Goal: Obtain resource: Download file/media

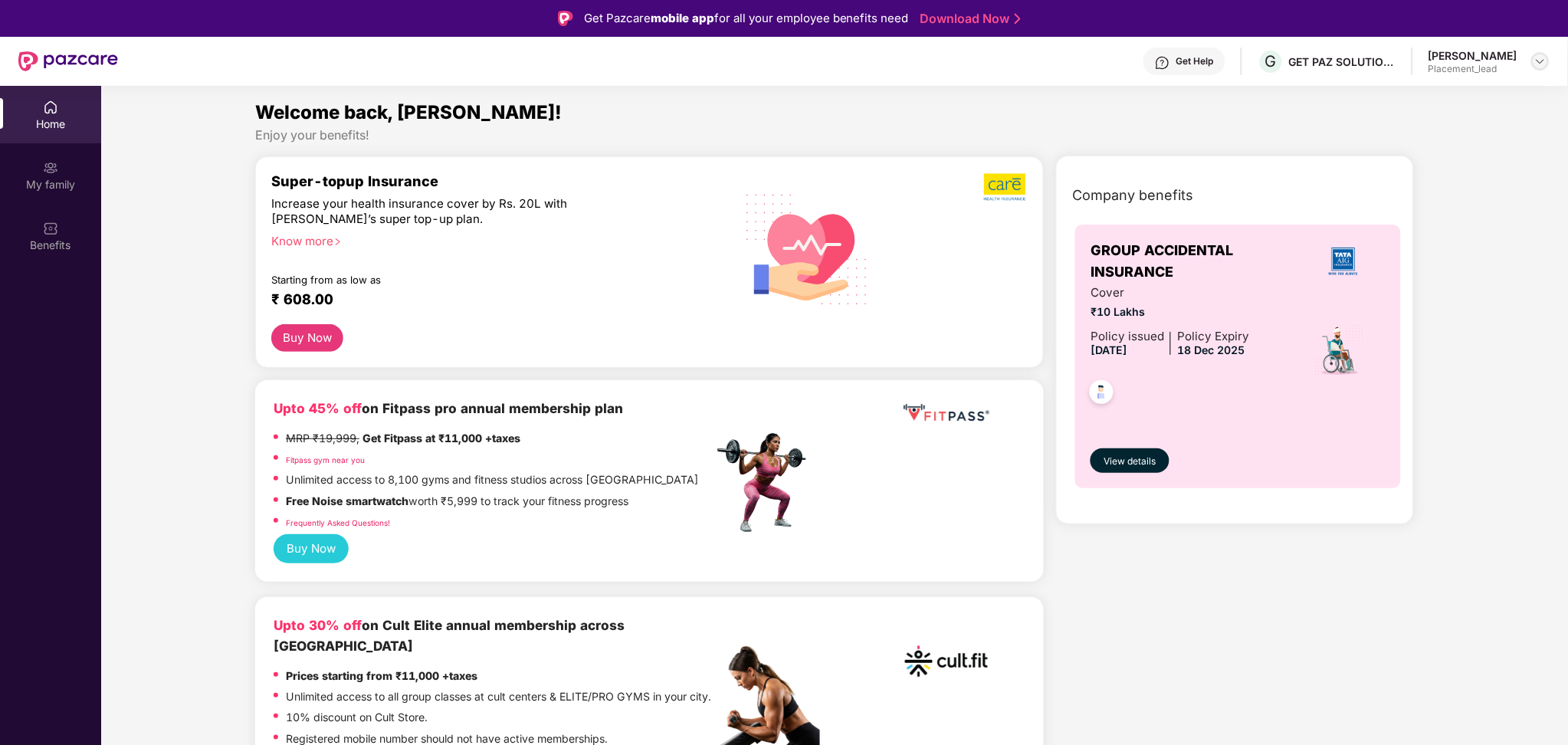
click at [1536, 64] on img at bounding box center [1541, 62] width 13 height 13
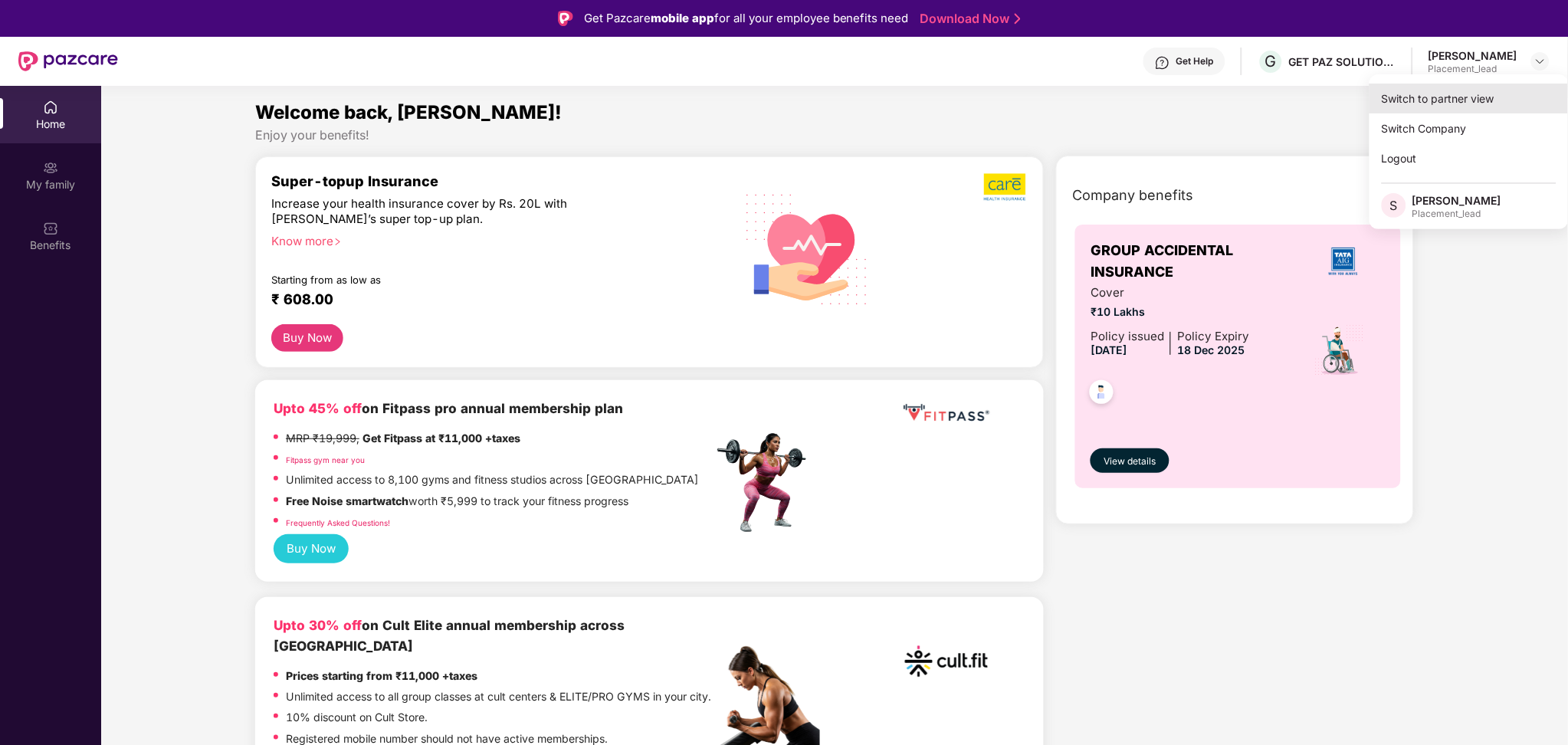
click at [1483, 104] on div "Switch to partner view" at bounding box center [1469, 99] width 199 height 30
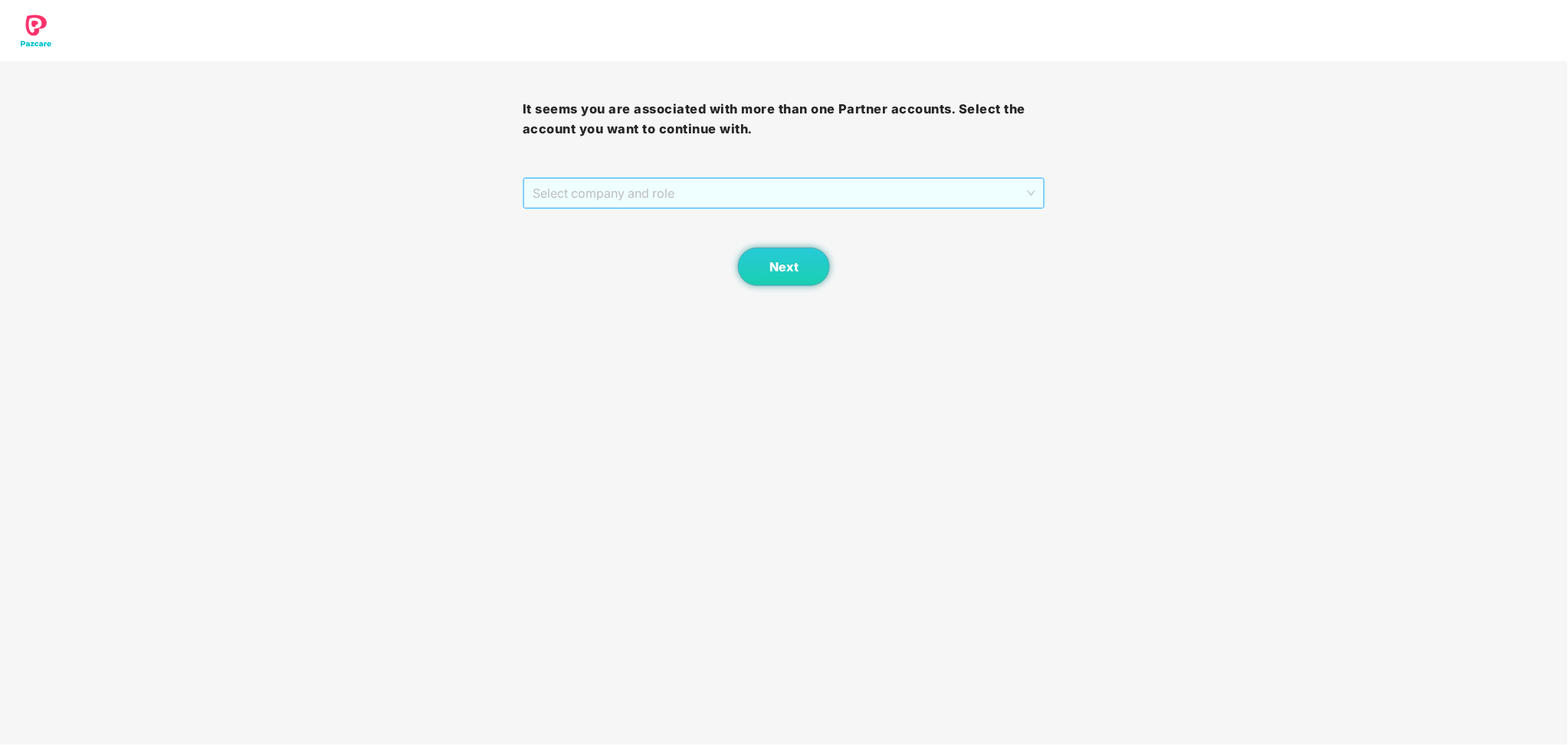
click at [1015, 200] on span "Select company and role" at bounding box center [784, 193] width 503 height 29
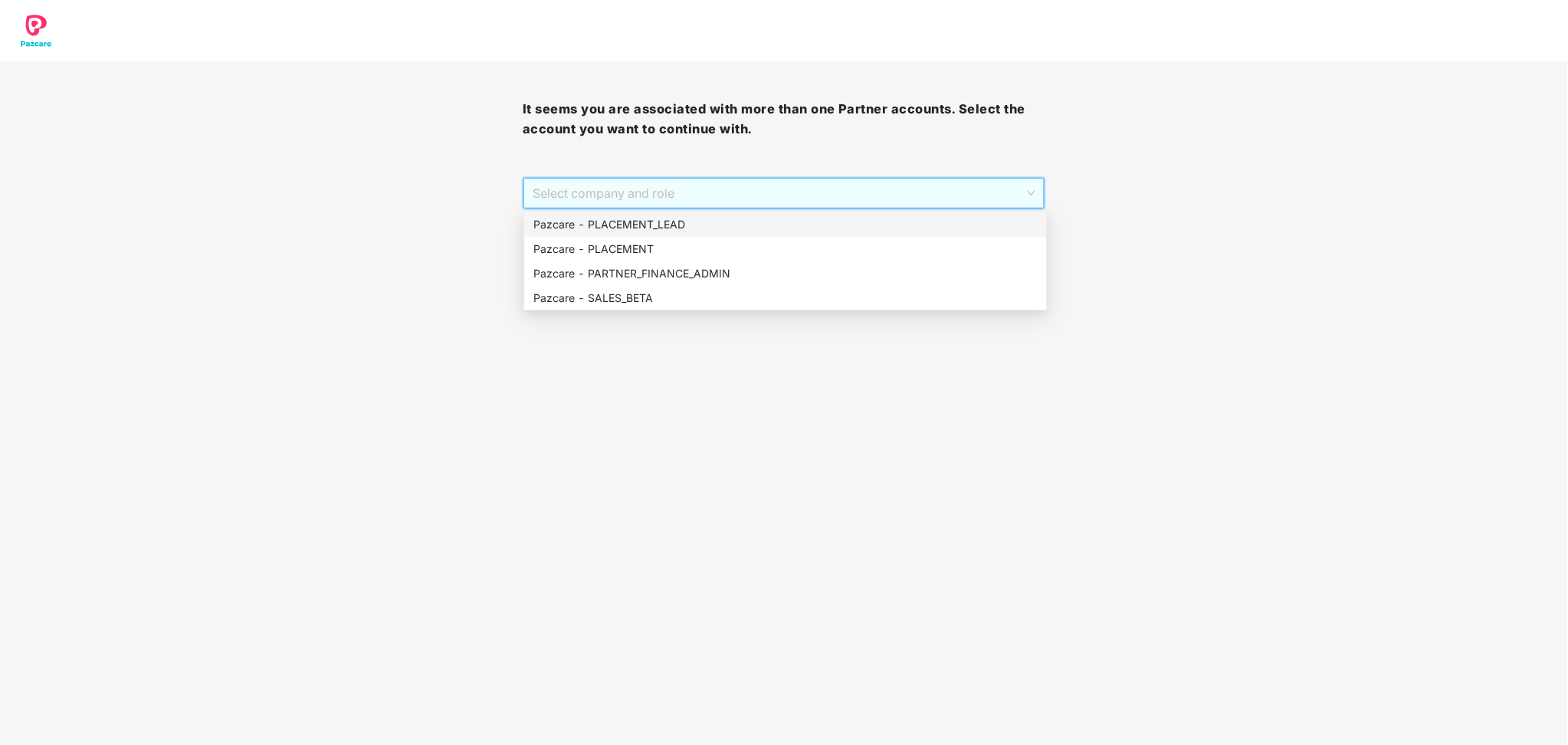
click at [780, 221] on div "Pazcare - PLACEMENT_LEAD" at bounding box center [785, 224] width 505 height 17
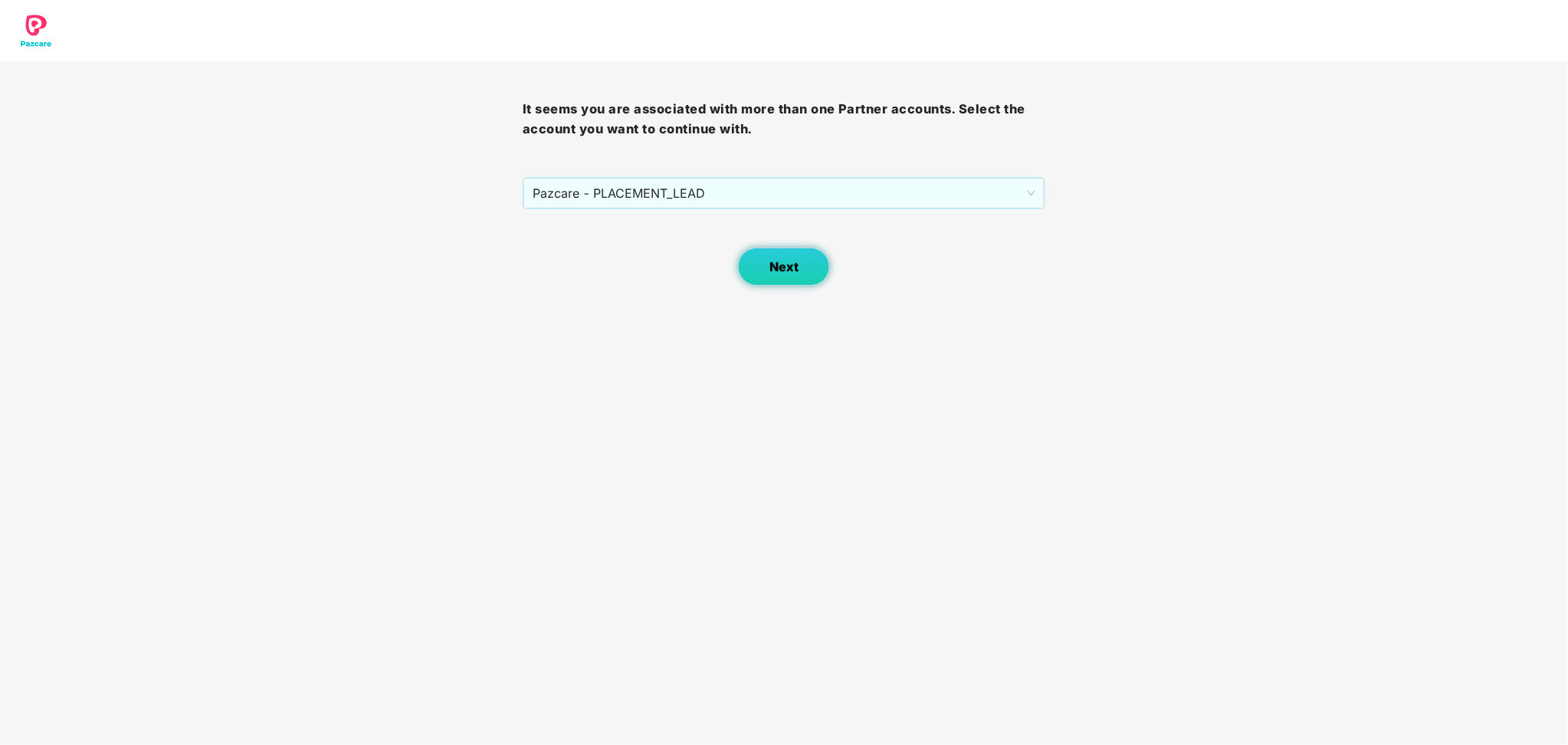
click at [781, 262] on span "Next" at bounding box center [784, 267] width 29 height 14
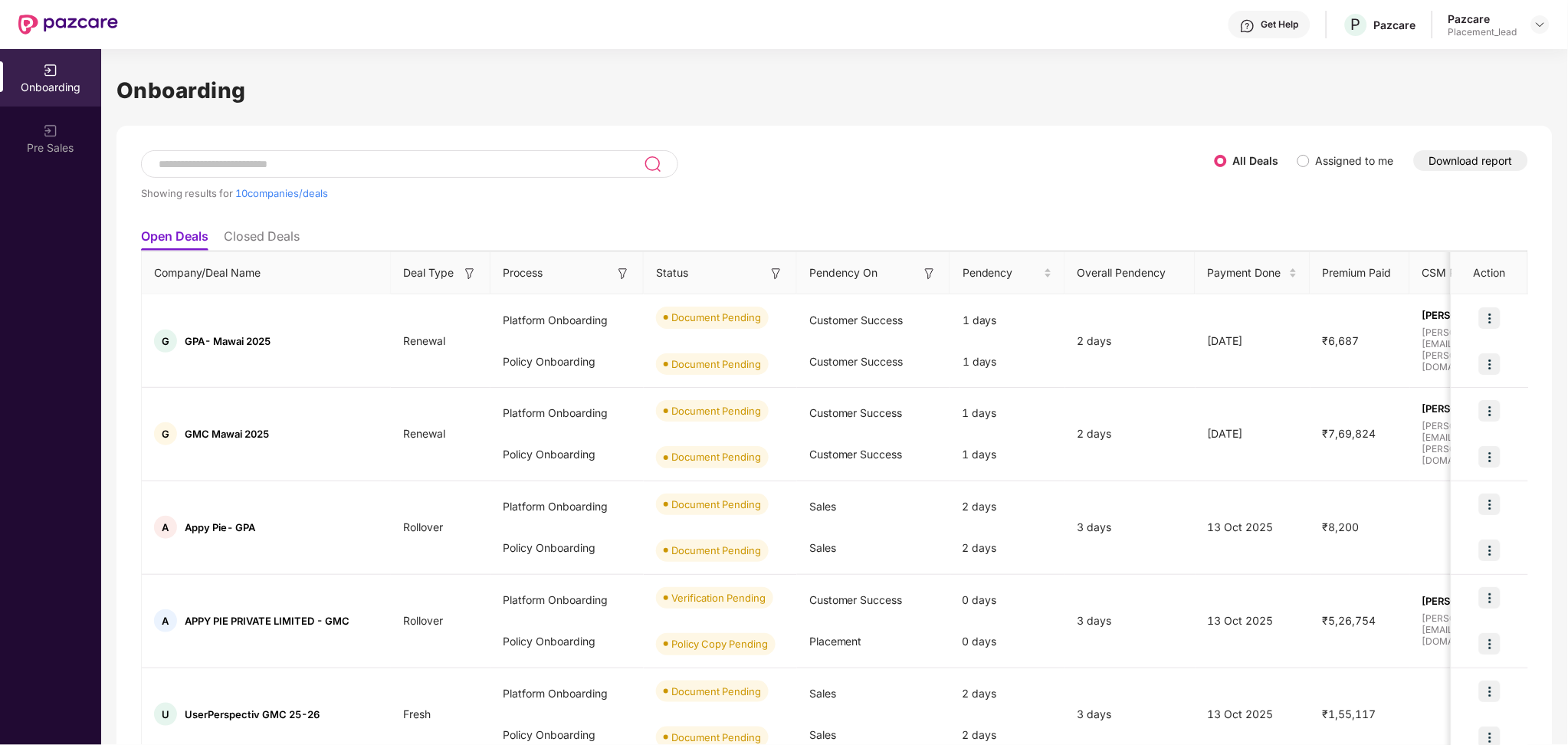
click at [1472, 164] on button "Download report" at bounding box center [1471, 160] width 115 height 21
